Goal: Task Accomplishment & Management: Manage account settings

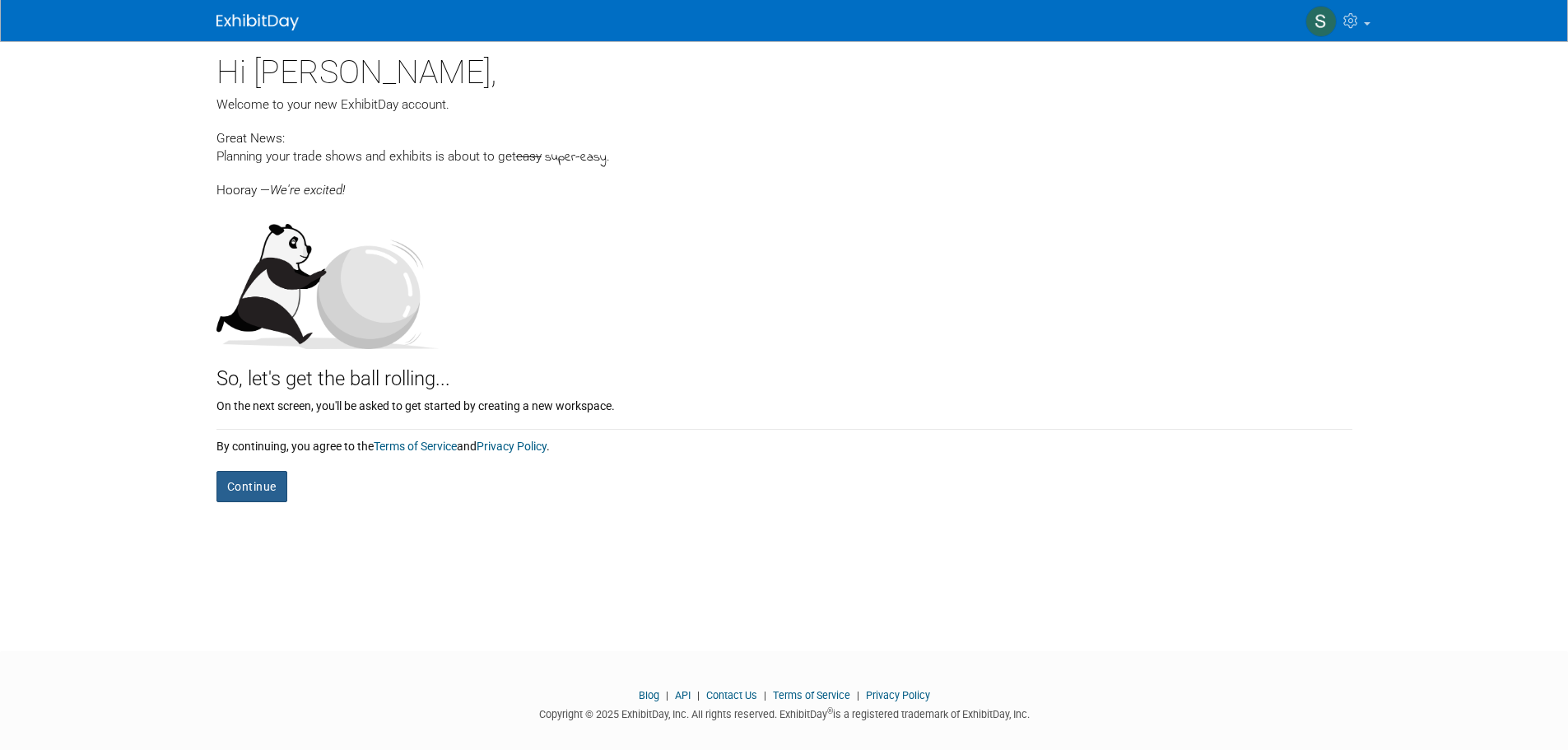
click at [252, 486] on button "Continue" at bounding box center [252, 485] width 71 height 31
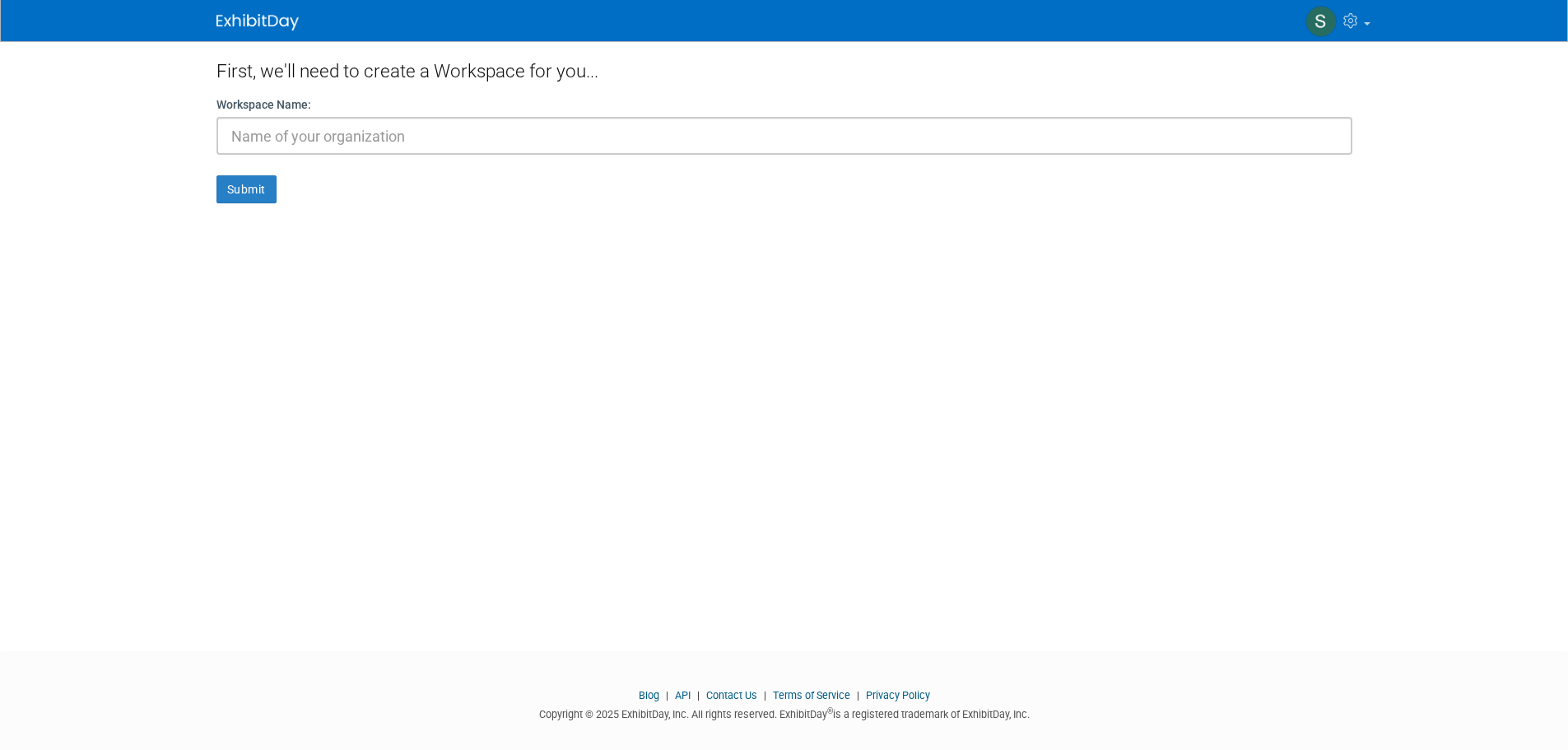
click at [402, 141] on input "text" at bounding box center [784, 136] width 1135 height 38
type input "[PERSON_NAME] MT Inc."
click at [251, 193] on button "Submit" at bounding box center [247, 189] width 60 height 28
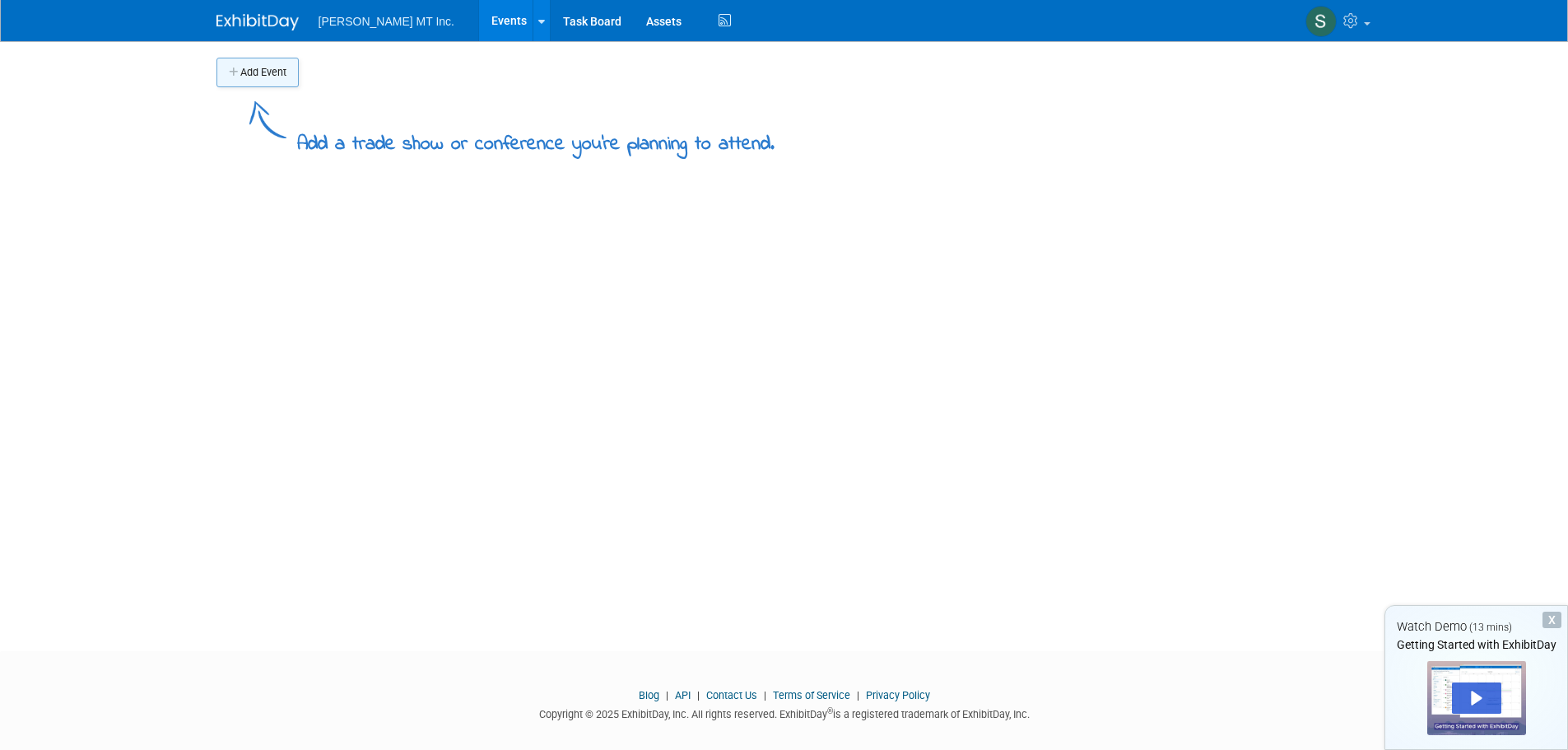
click at [288, 72] on button "Add Event" at bounding box center [258, 73] width 83 height 30
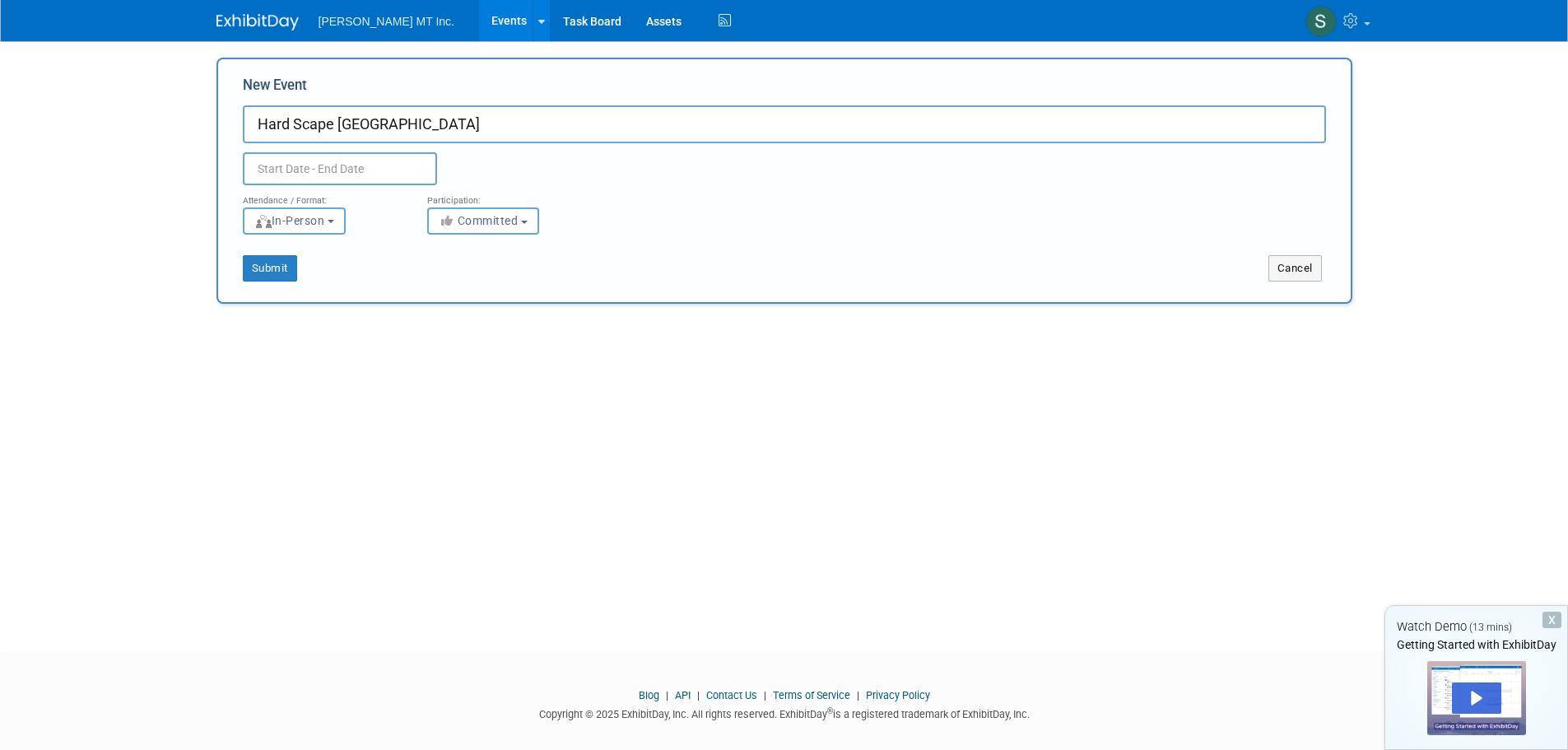
type input "Hard Scape [GEOGRAPHIC_DATA]"
click at [298, 167] on input "text" at bounding box center [339, 168] width 194 height 33
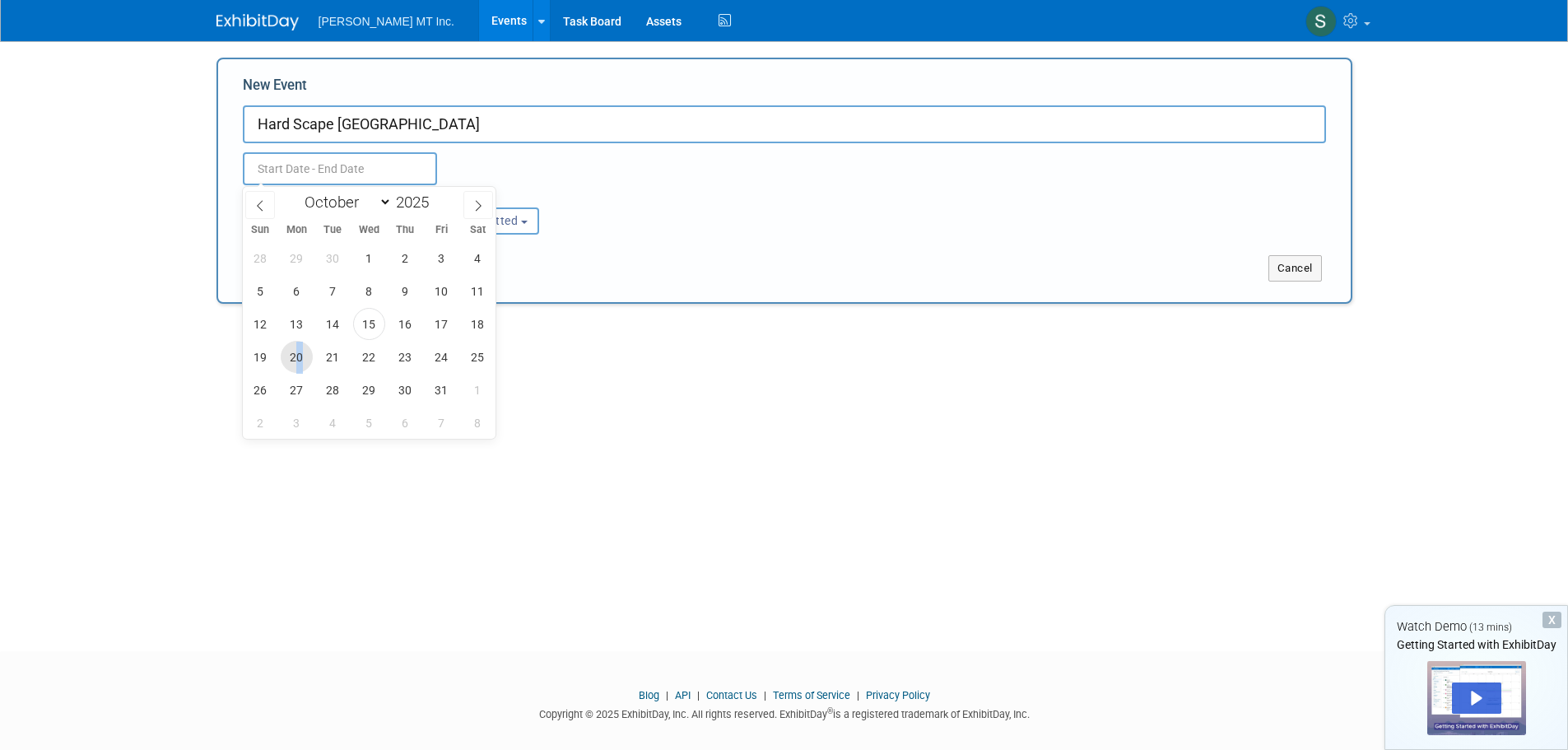
click at [299, 356] on span "20" at bounding box center [296, 357] width 32 height 32
type input "Oct 20, 2025 to Oct 20, 2025"
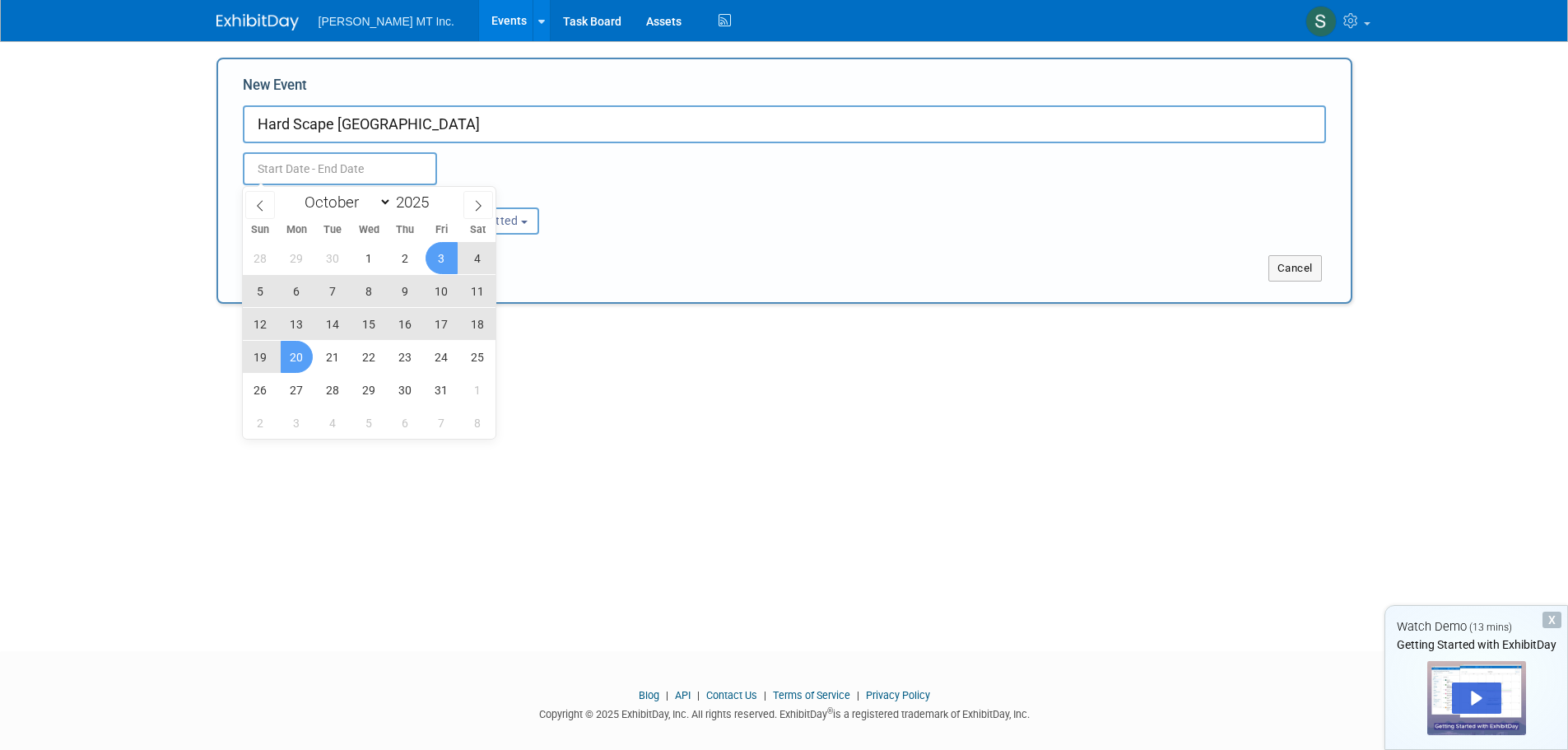
click at [511, 165] on div "Duplicate Event Warning" at bounding box center [784, 164] width 1108 height 42
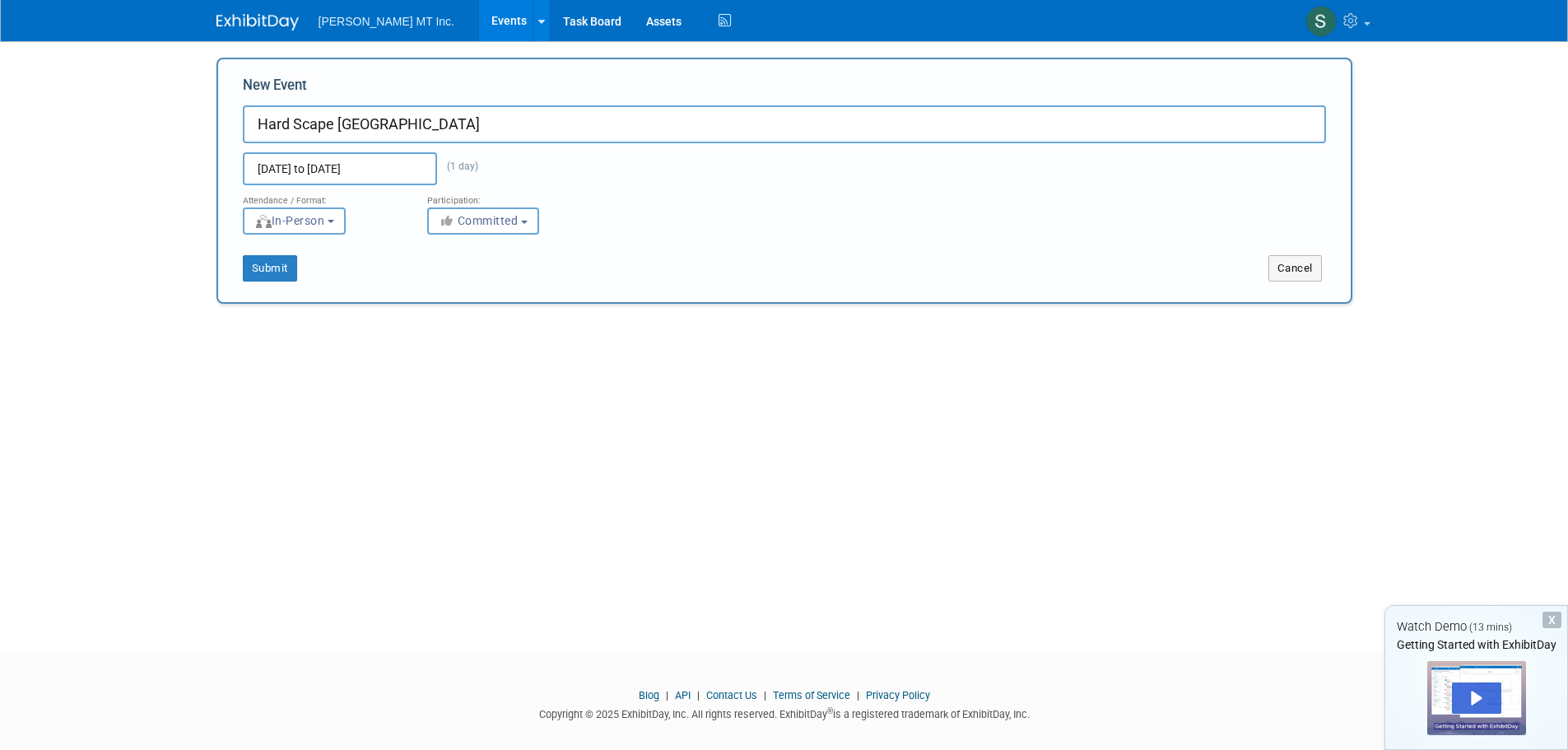
click at [421, 173] on body "Weber MT Inc. Events Add Event Bulk Upload Events Shareable Event Boards Task B…" at bounding box center [784, 375] width 1568 height 750
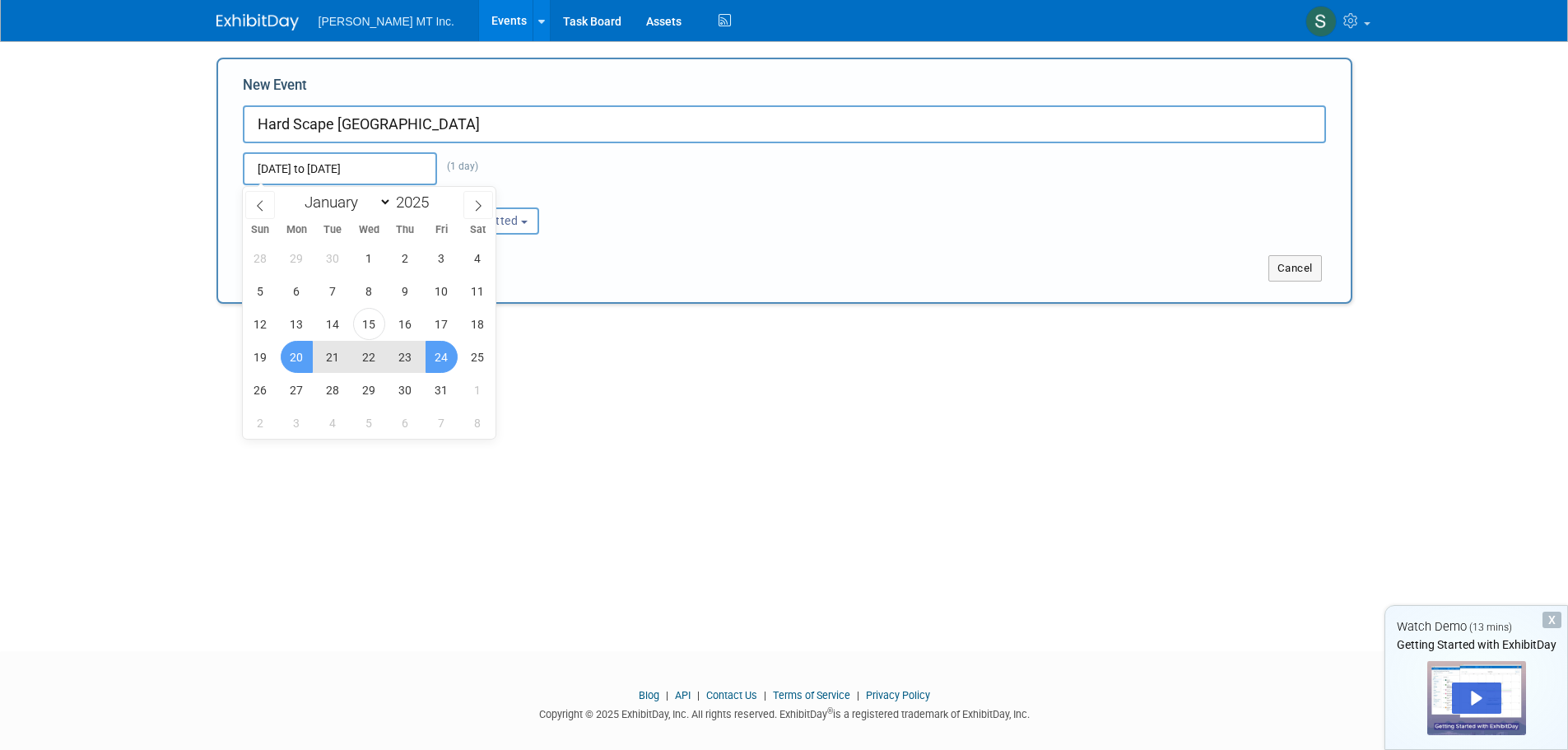
click at [442, 356] on span "24" at bounding box center [441, 357] width 32 height 32
type input "[DATE] to [DATE]"
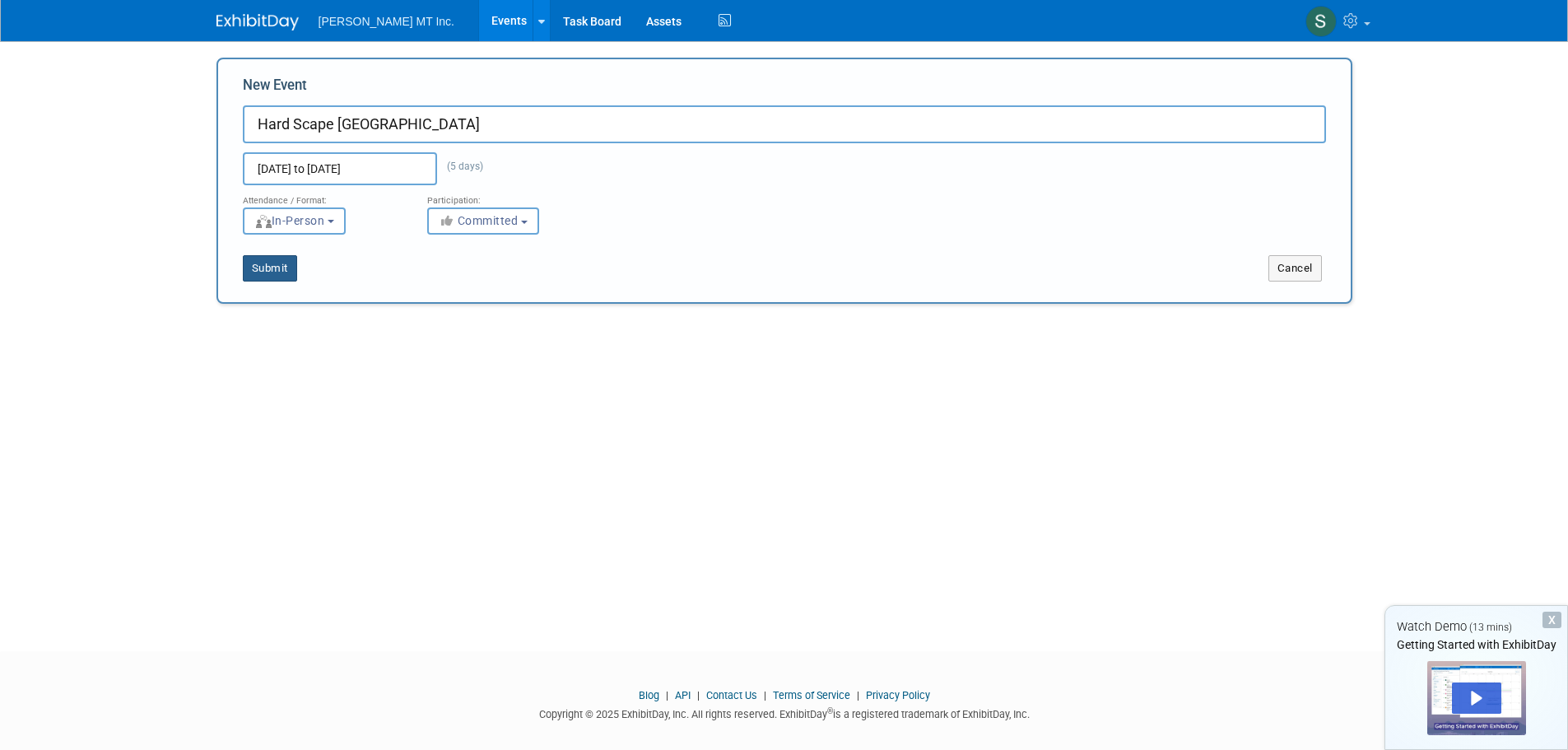
click at [281, 273] on button "Submit" at bounding box center [269, 269] width 55 height 26
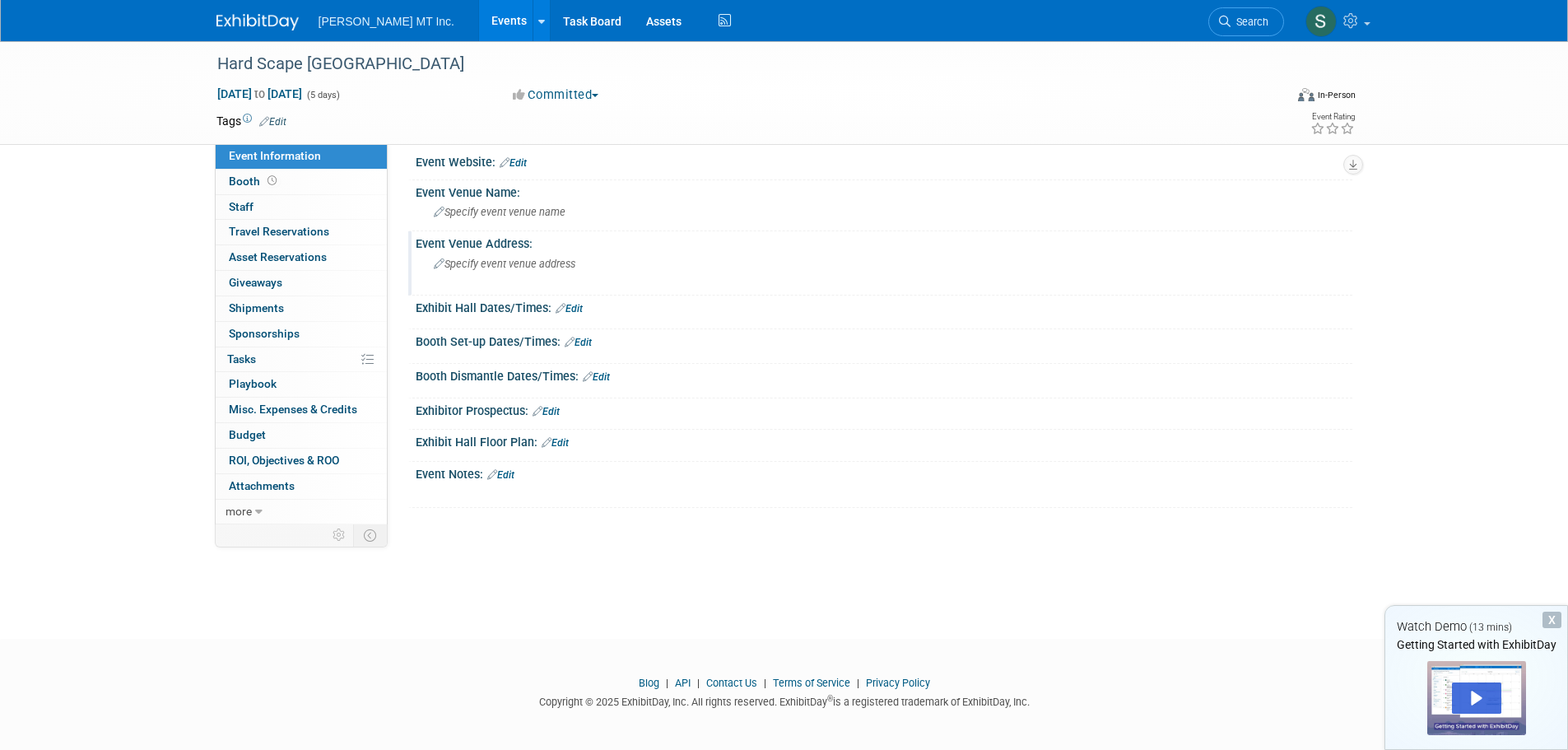
scroll to position [17, 0]
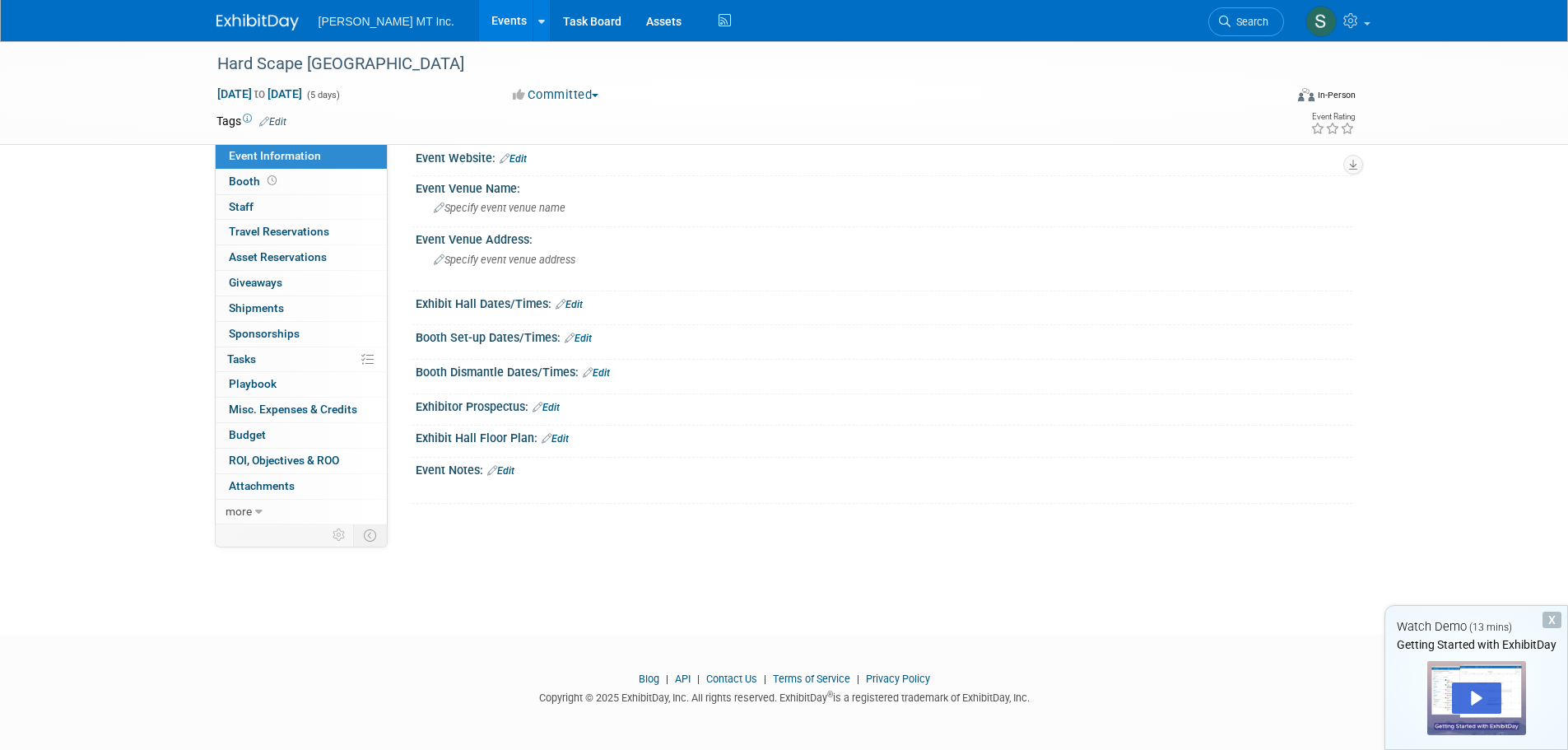
click at [1548, 617] on div "X" at bounding box center [1551, 620] width 19 height 17
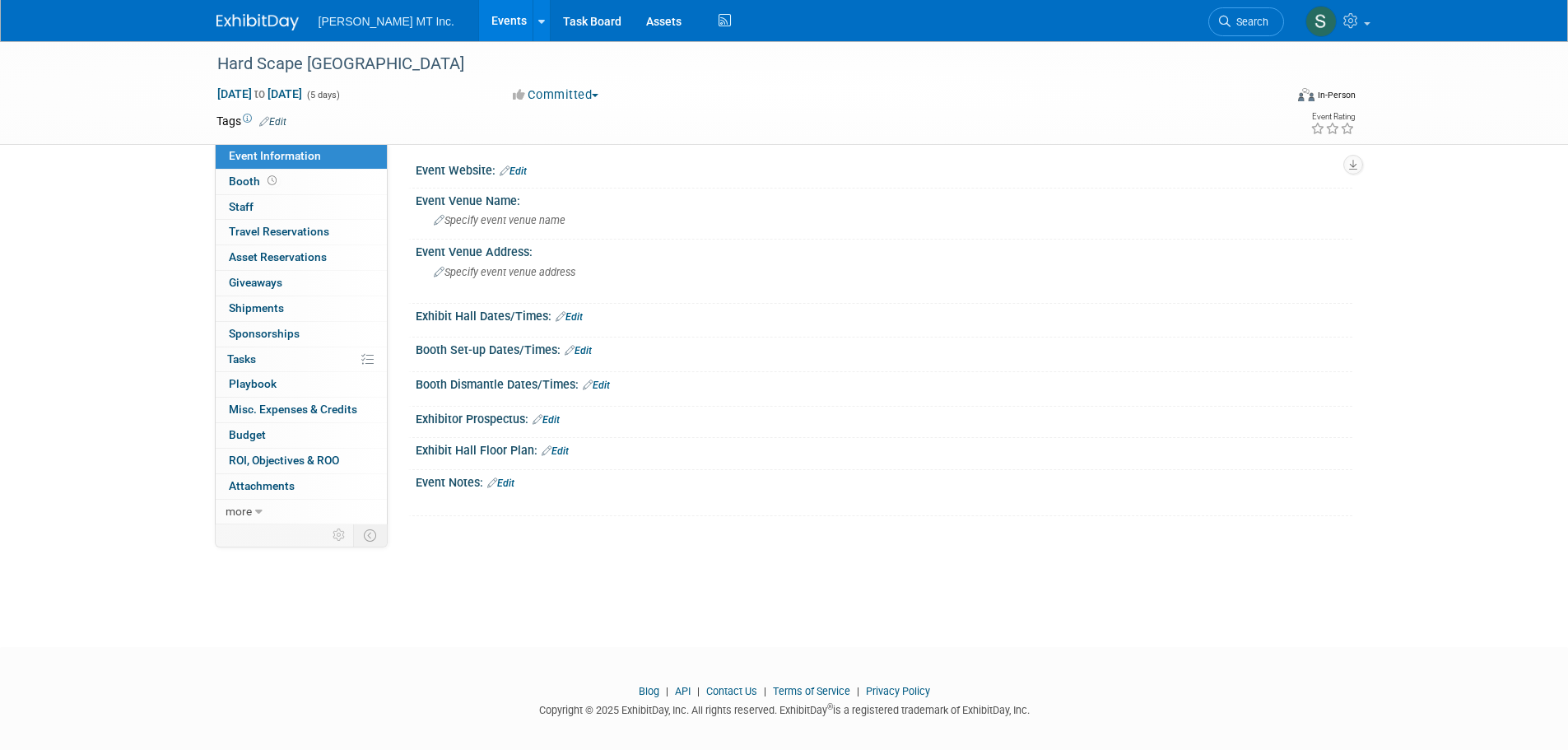
scroll to position [0, 0]
click at [281, 362] on link "0% Tasks 0%" at bounding box center [301, 359] width 171 height 25
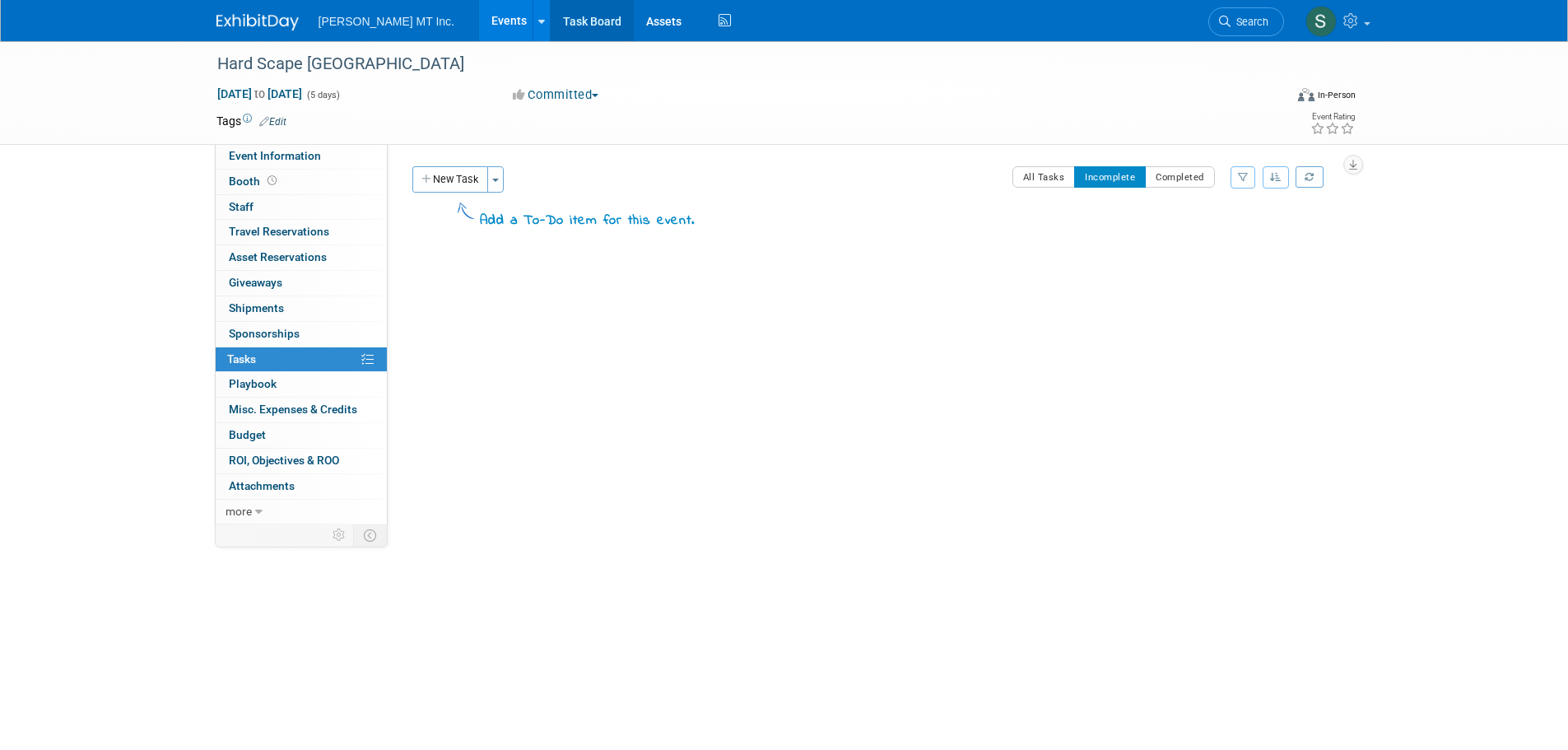
click at [551, 26] on link "Task Board" at bounding box center [593, 20] width 84 height 41
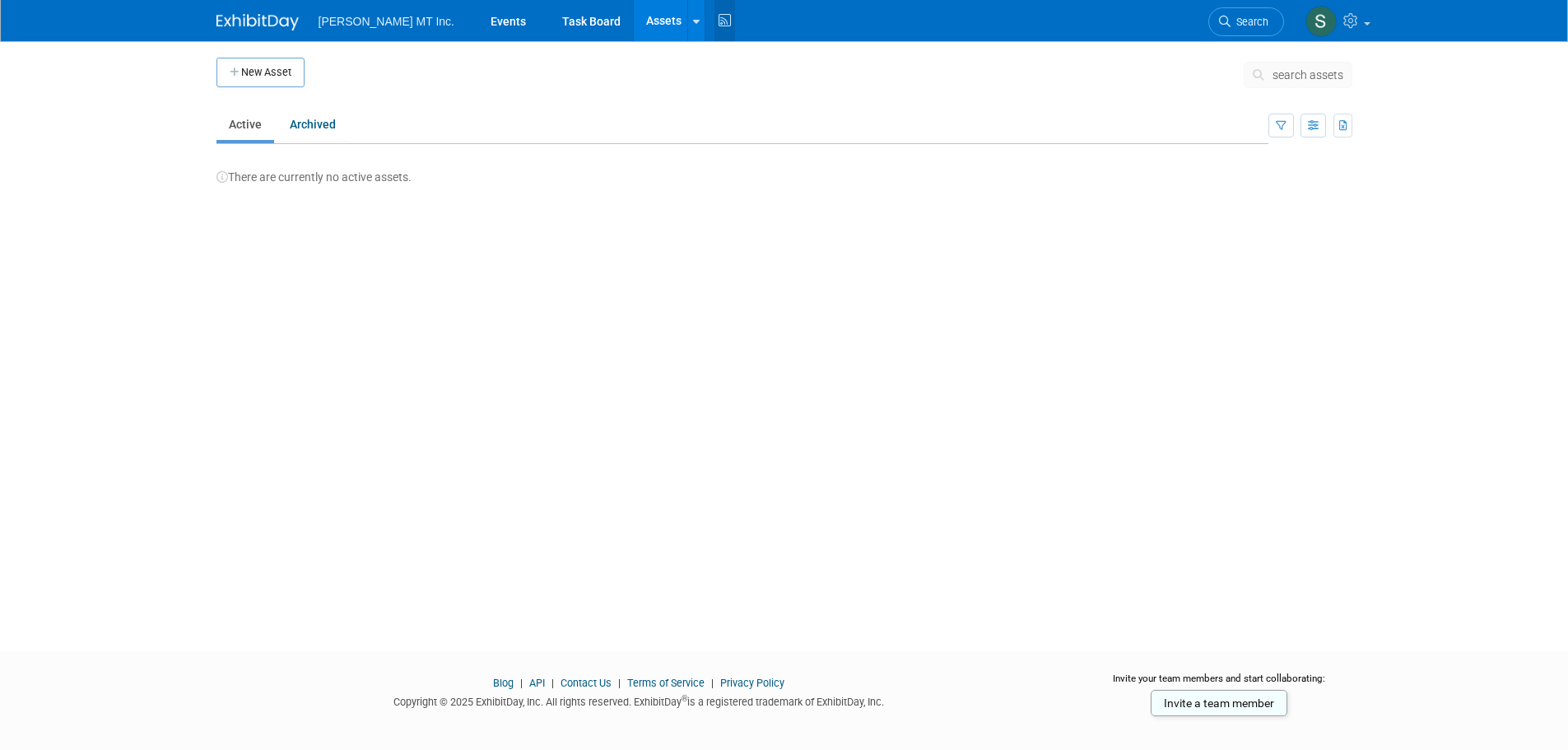
click at [714, 26] on icon at bounding box center [724, 21] width 21 height 26
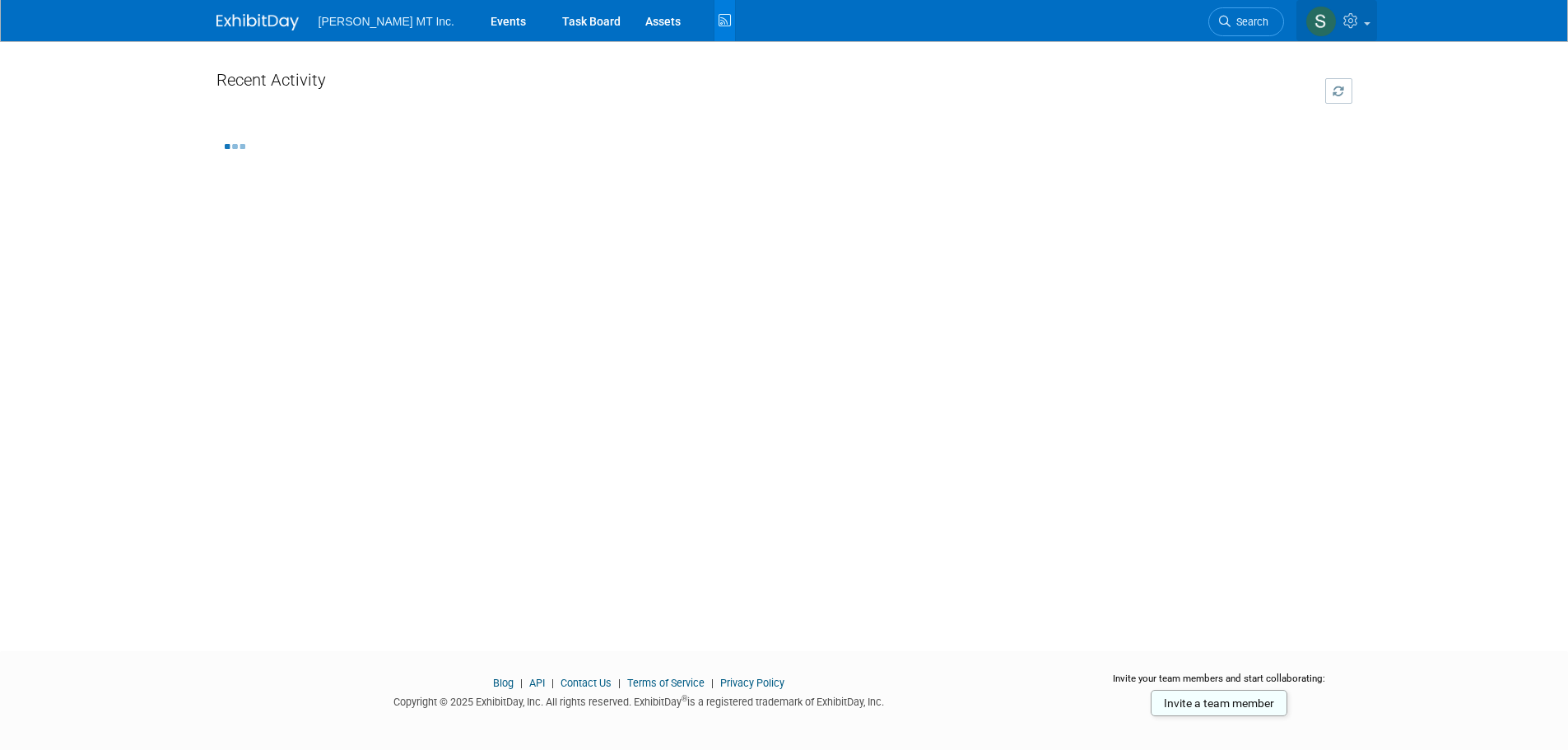
click at [1359, 26] on icon at bounding box center [1352, 20] width 19 height 15
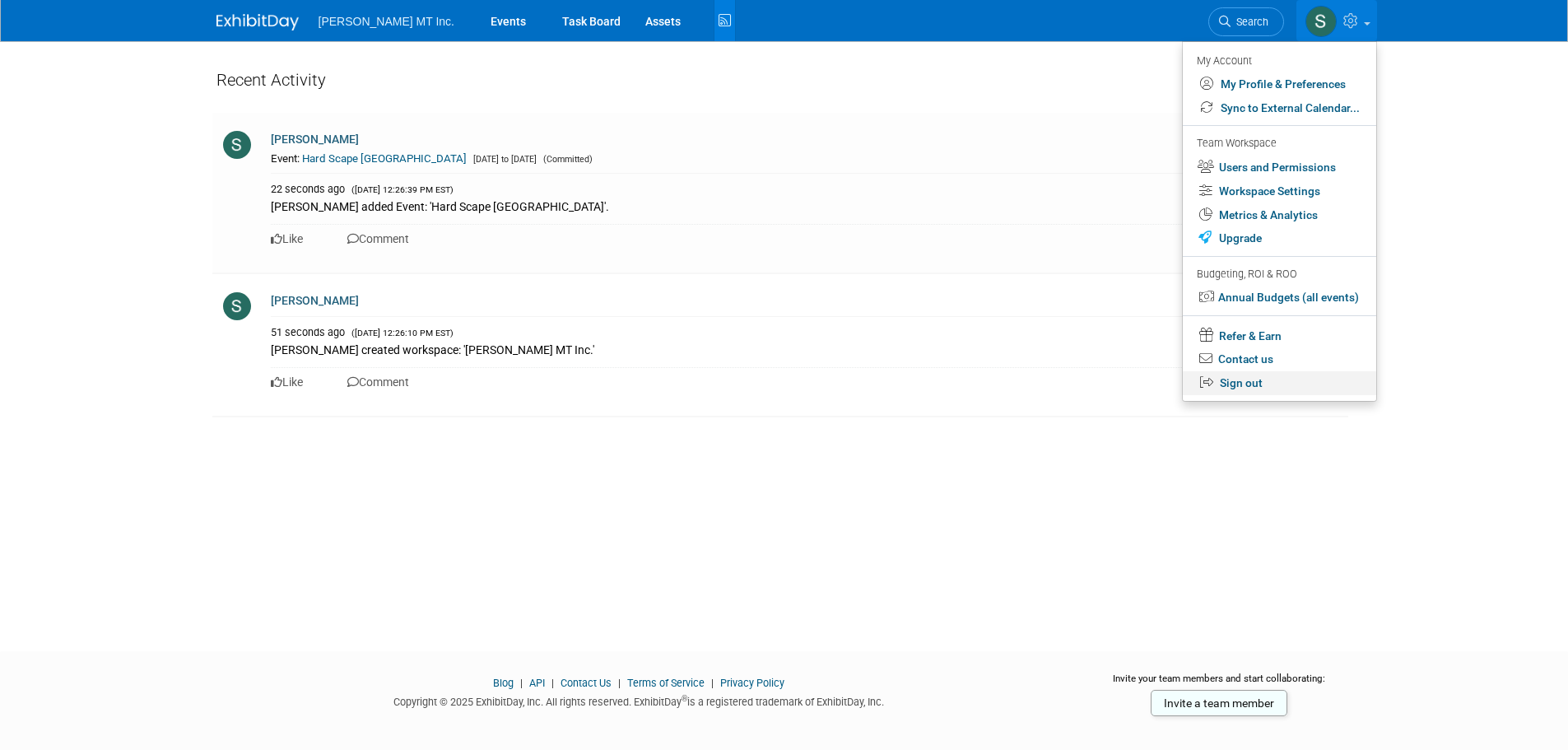
click at [1249, 388] on link "Sign out" at bounding box center [1279, 383] width 193 height 24
